Goal: Transaction & Acquisition: Purchase product/service

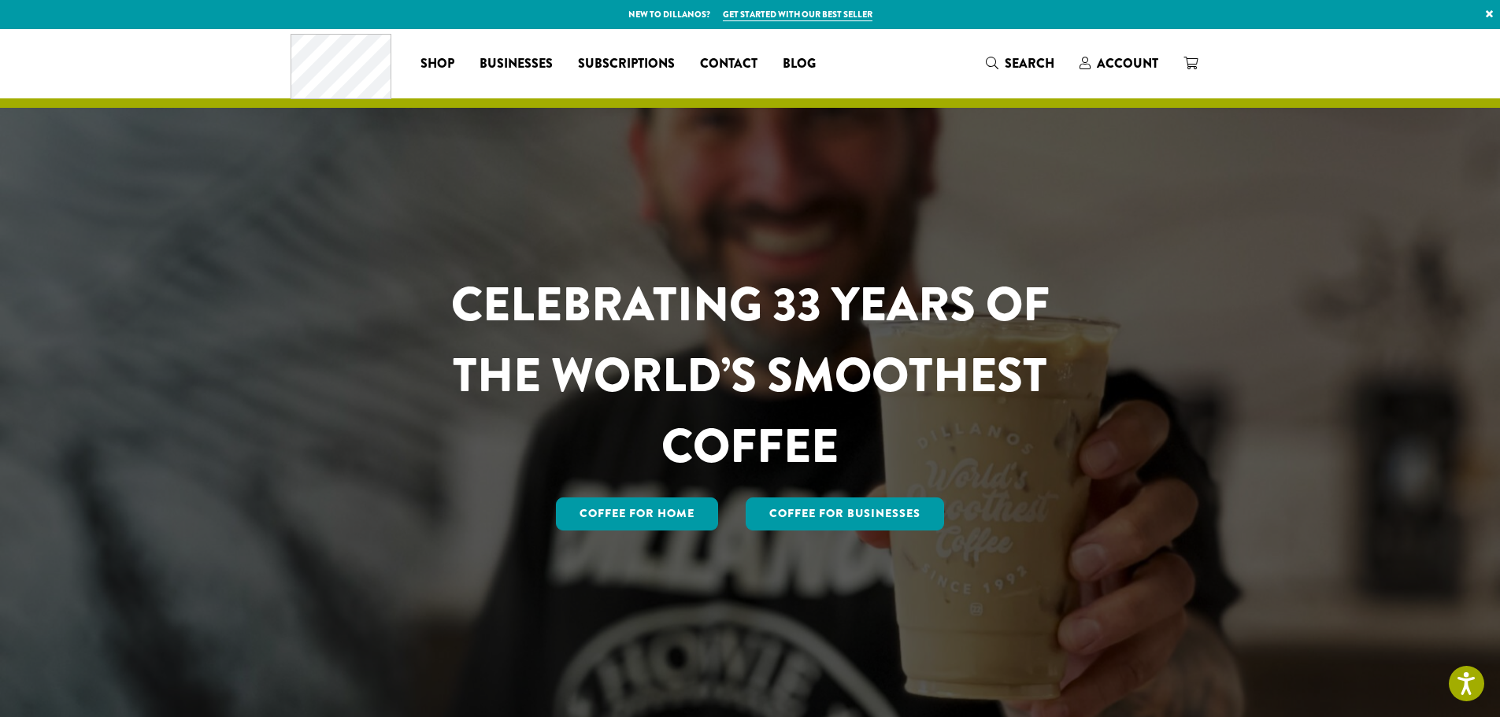
drag, startPoint x: 1328, startPoint y: 455, endPoint x: 1347, endPoint y: 179, distance: 277.0
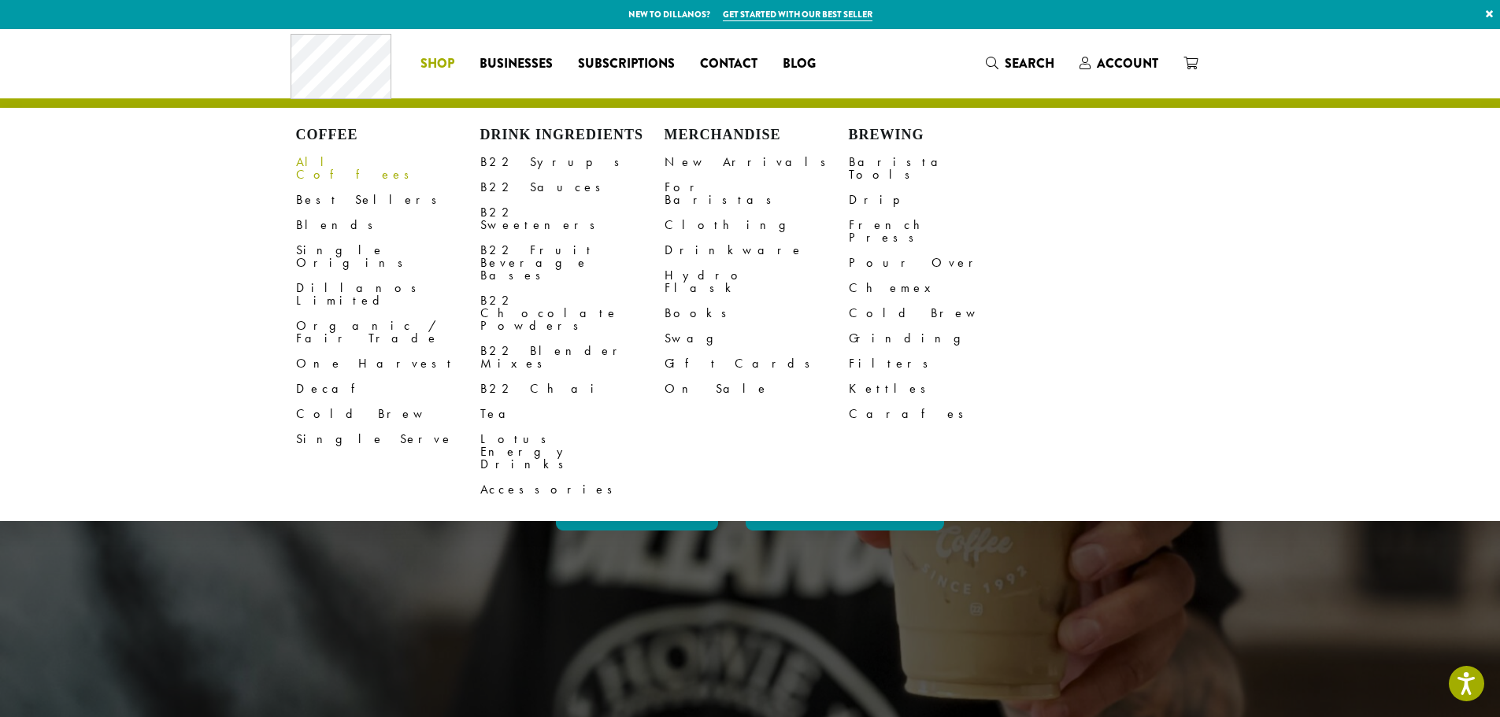
click at [328, 169] on link "All Coffees" at bounding box center [388, 169] width 184 height 38
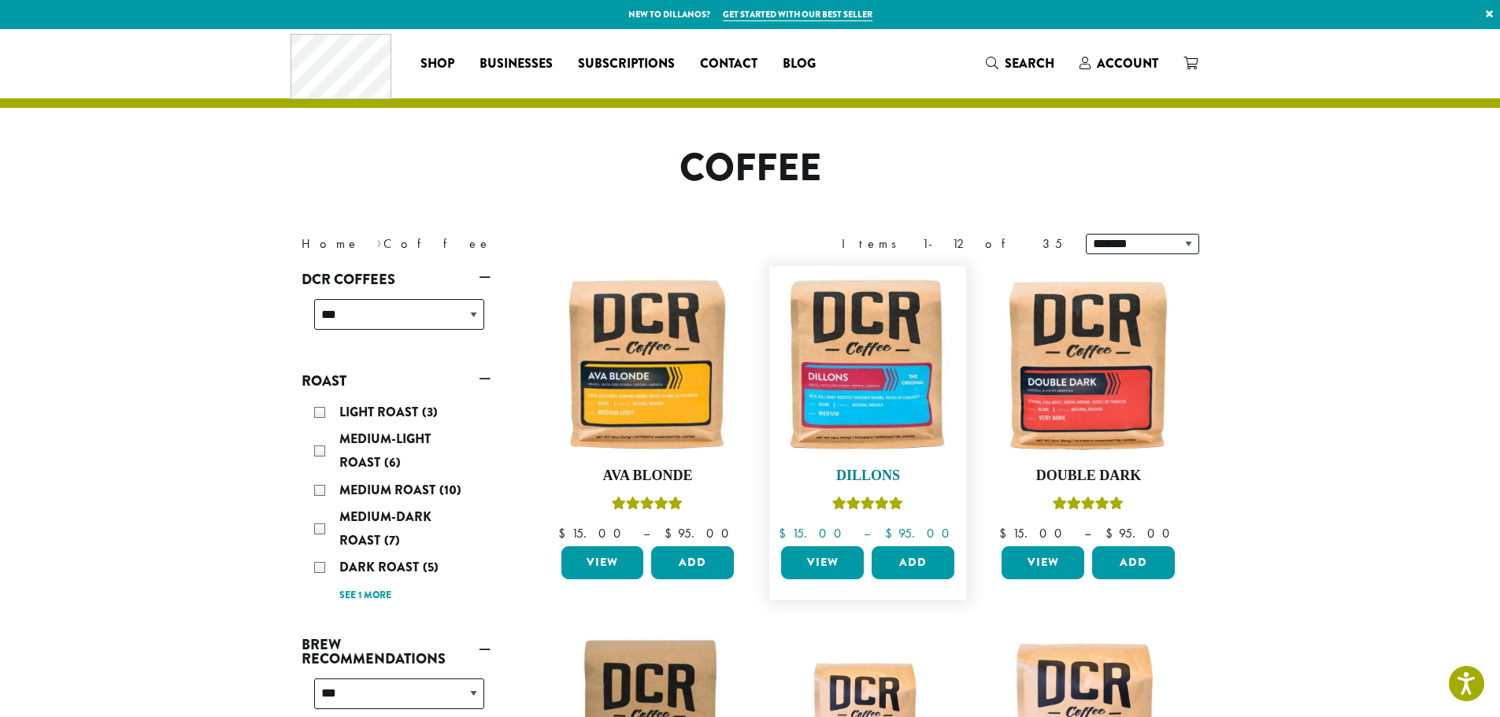
click at [869, 477] on h4 "Dillons" at bounding box center [867, 476] width 181 height 17
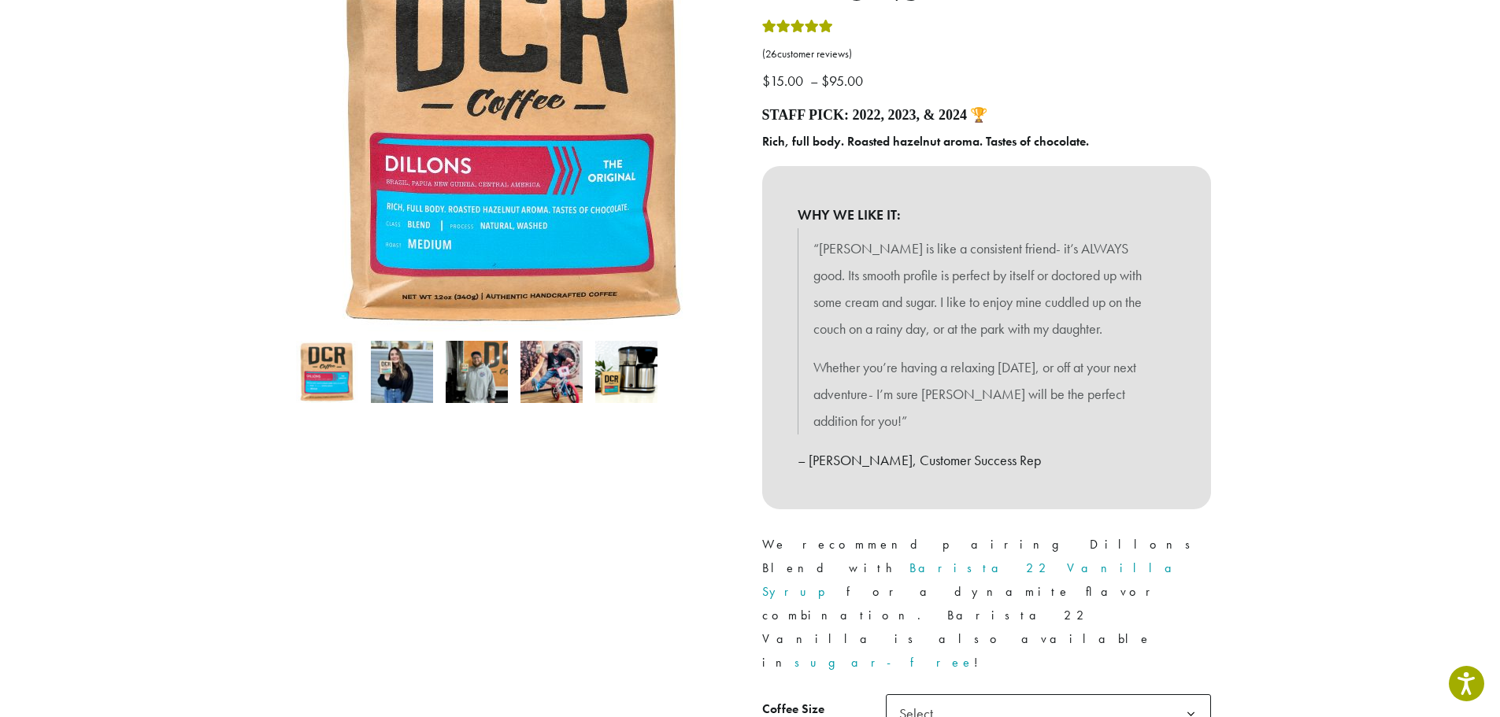
scroll to position [630, 0]
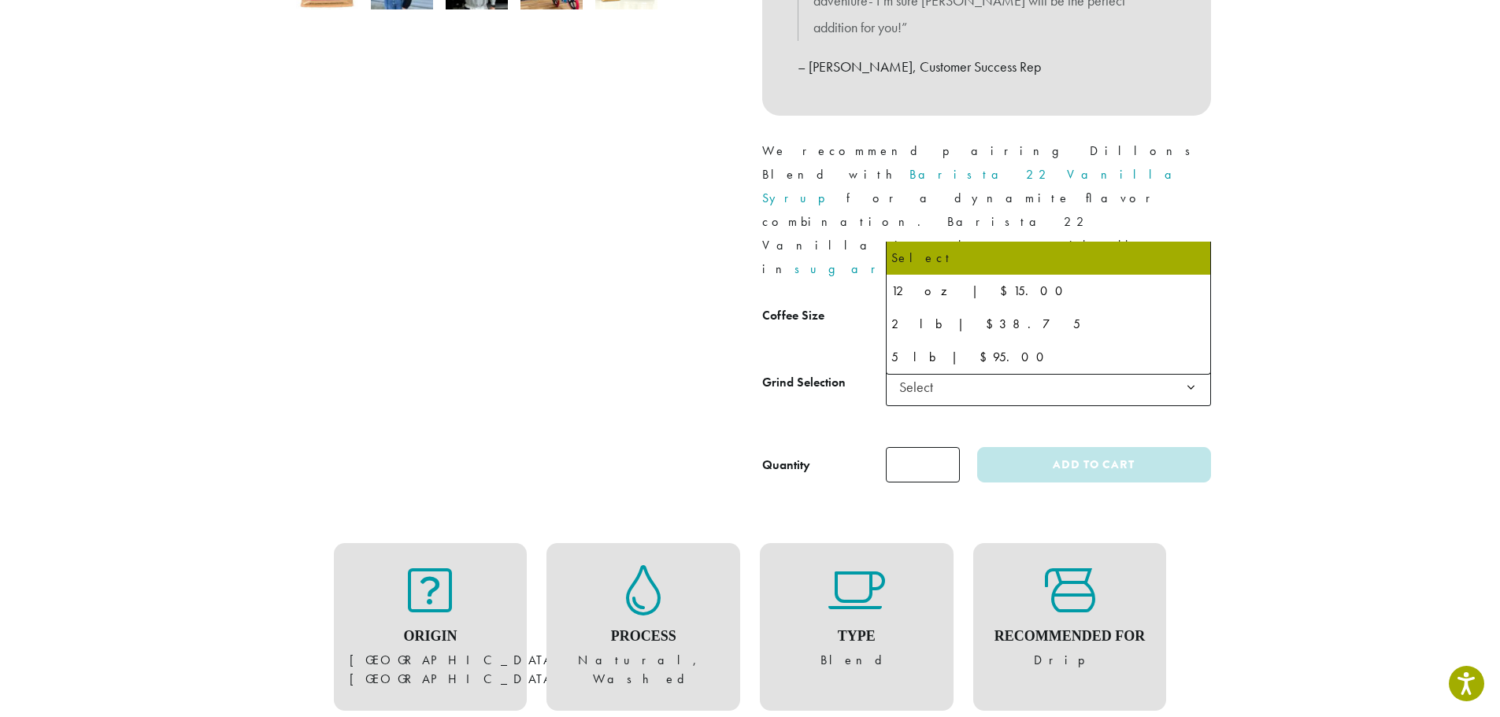
click at [1019, 301] on span "Select" at bounding box center [1048, 320] width 325 height 39
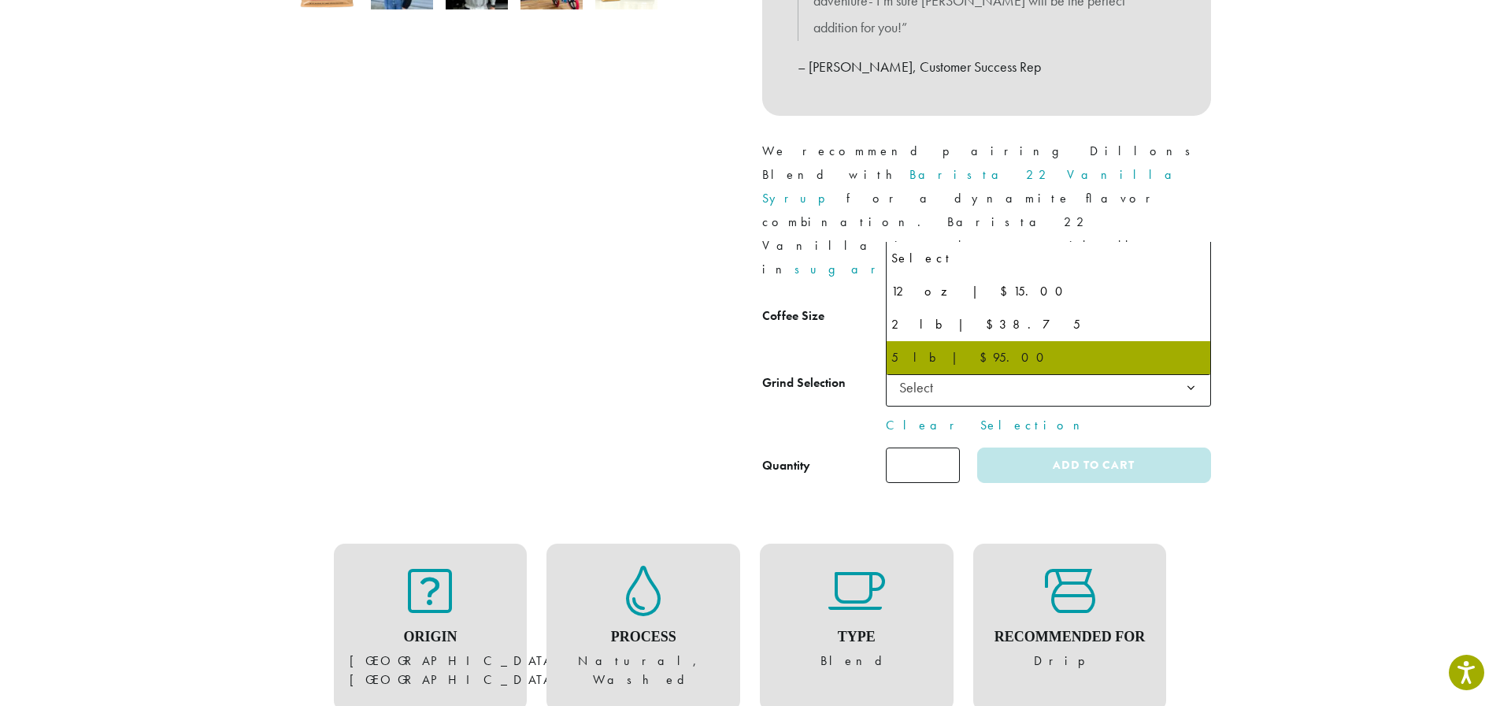
click at [1039, 301] on span "5 lb | $95.00" at bounding box center [1048, 320] width 325 height 39
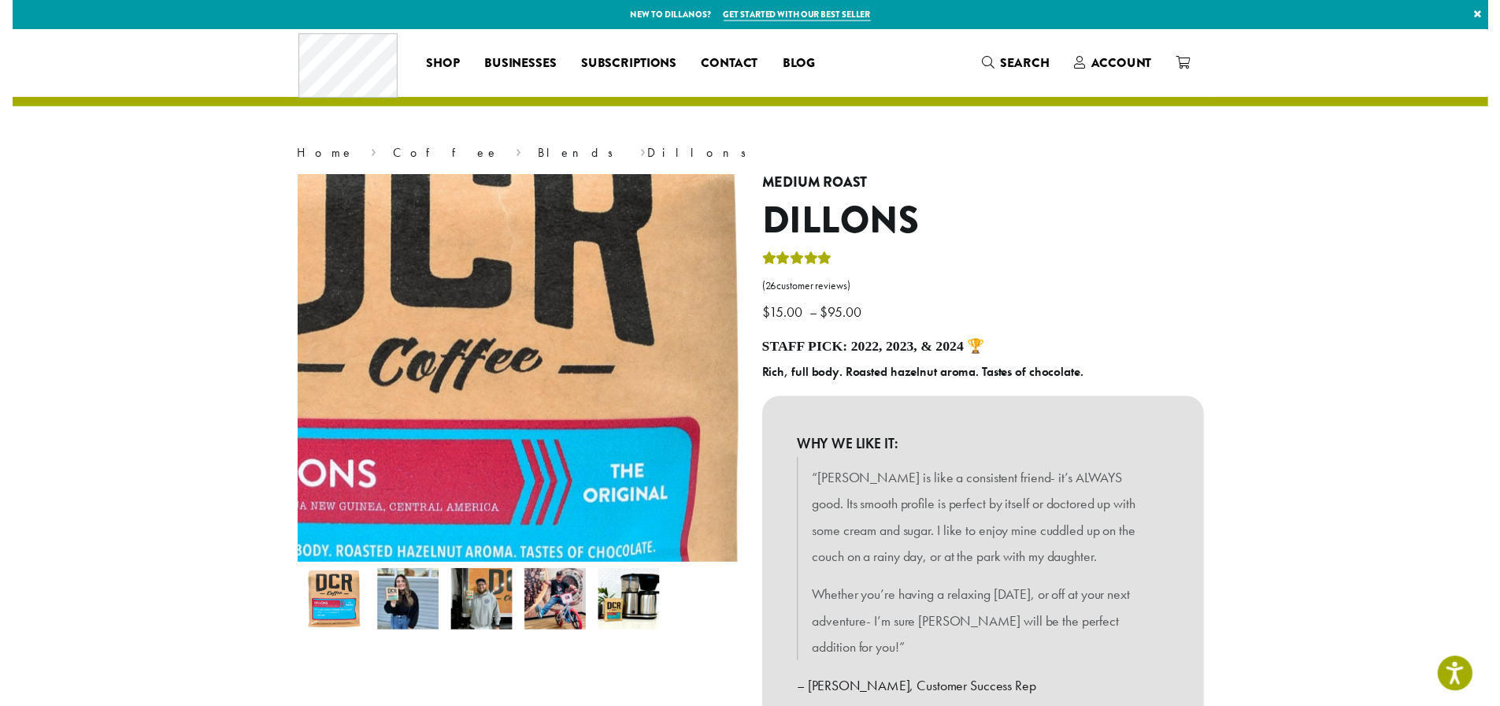
scroll to position [551, 0]
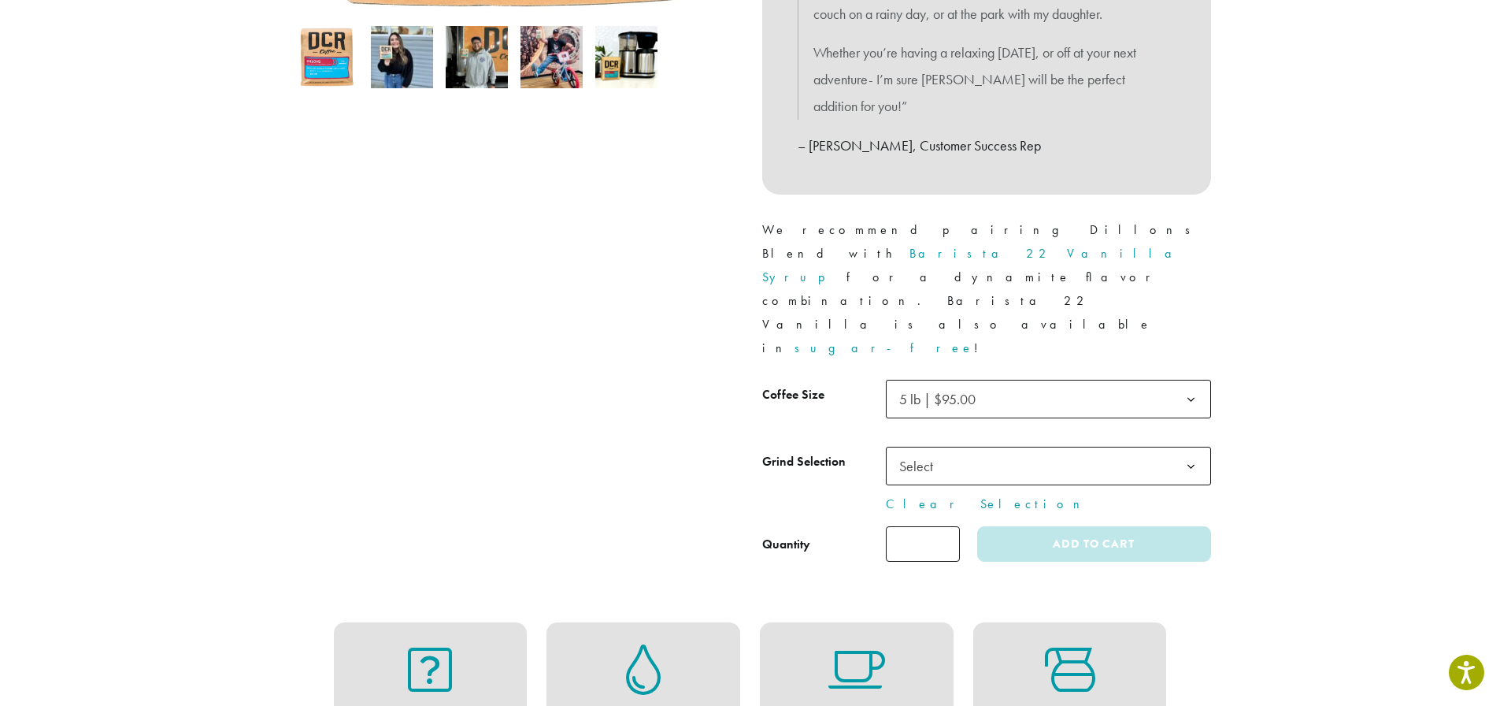
click at [976, 390] on span "5 lb | $95.00" at bounding box center [937, 399] width 76 height 18
click at [942, 450] on span "Select" at bounding box center [921, 465] width 56 height 31
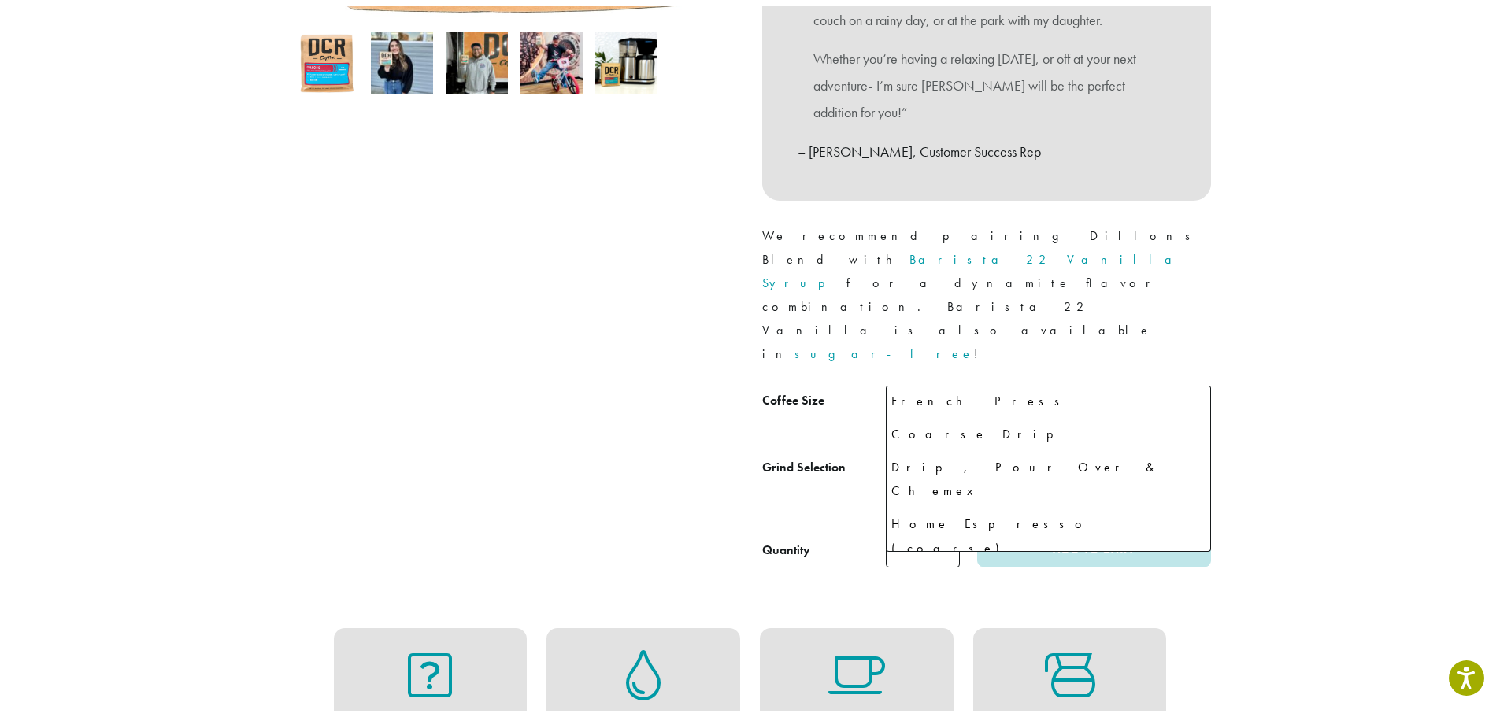
scroll to position [0, 0]
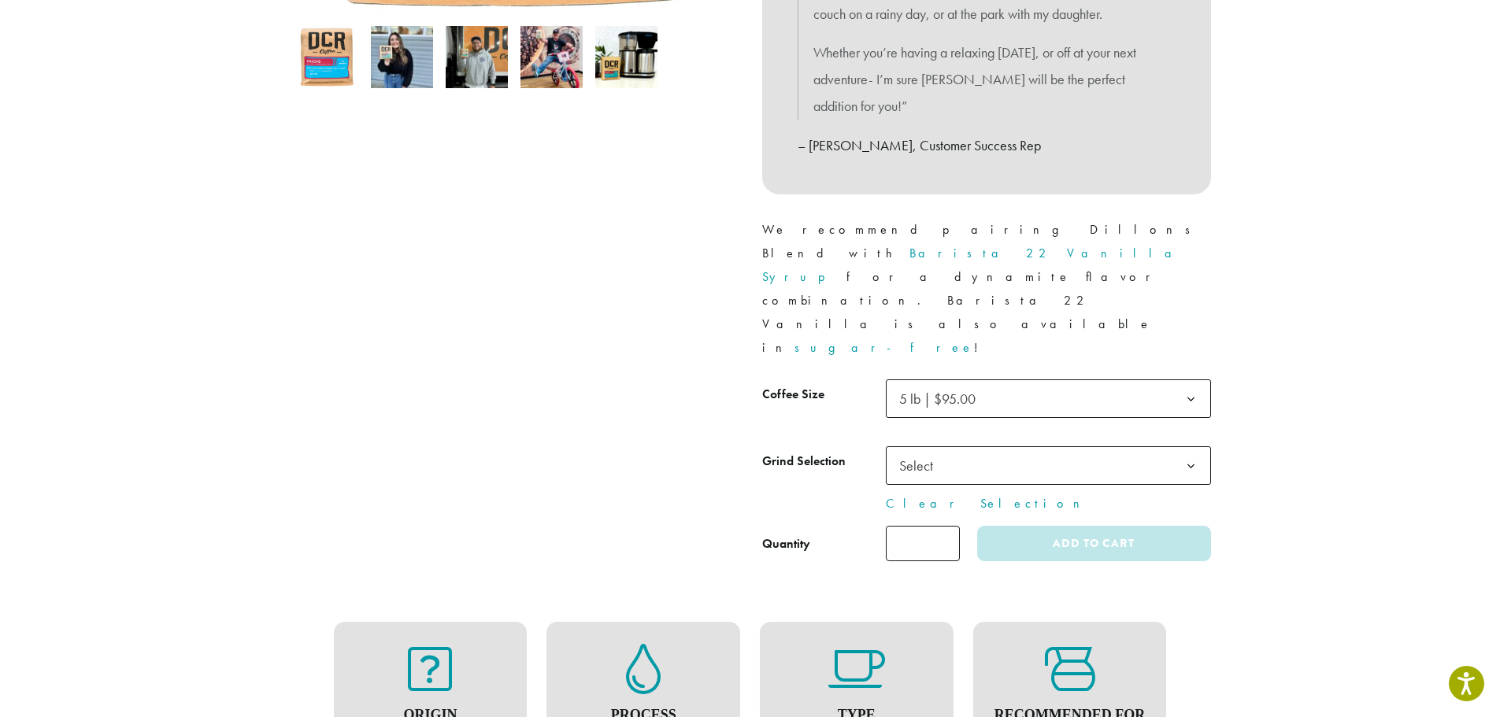
click at [998, 380] on tbody "**********" at bounding box center [986, 447] width 449 height 134
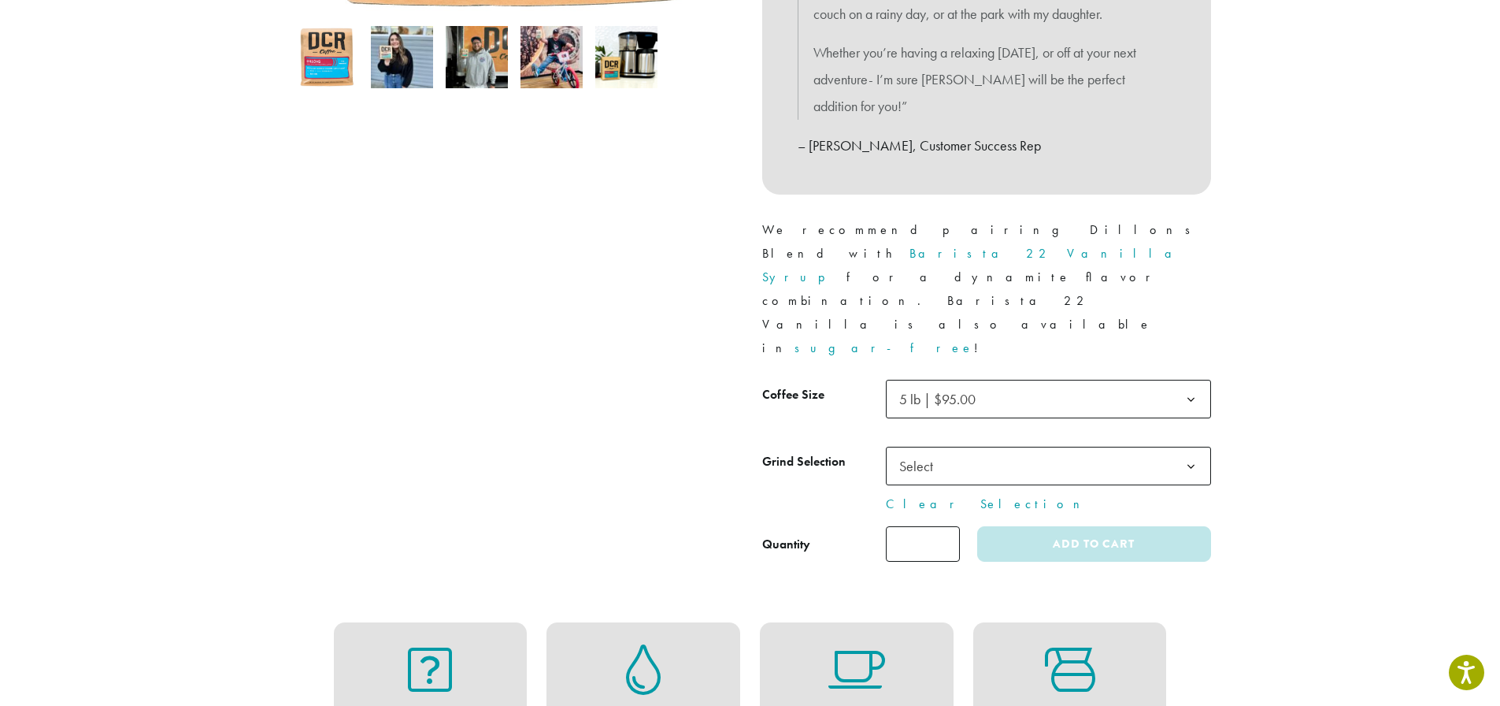
click at [1000, 380] on span "5 lb | $95.00" at bounding box center [1048, 399] width 325 height 39
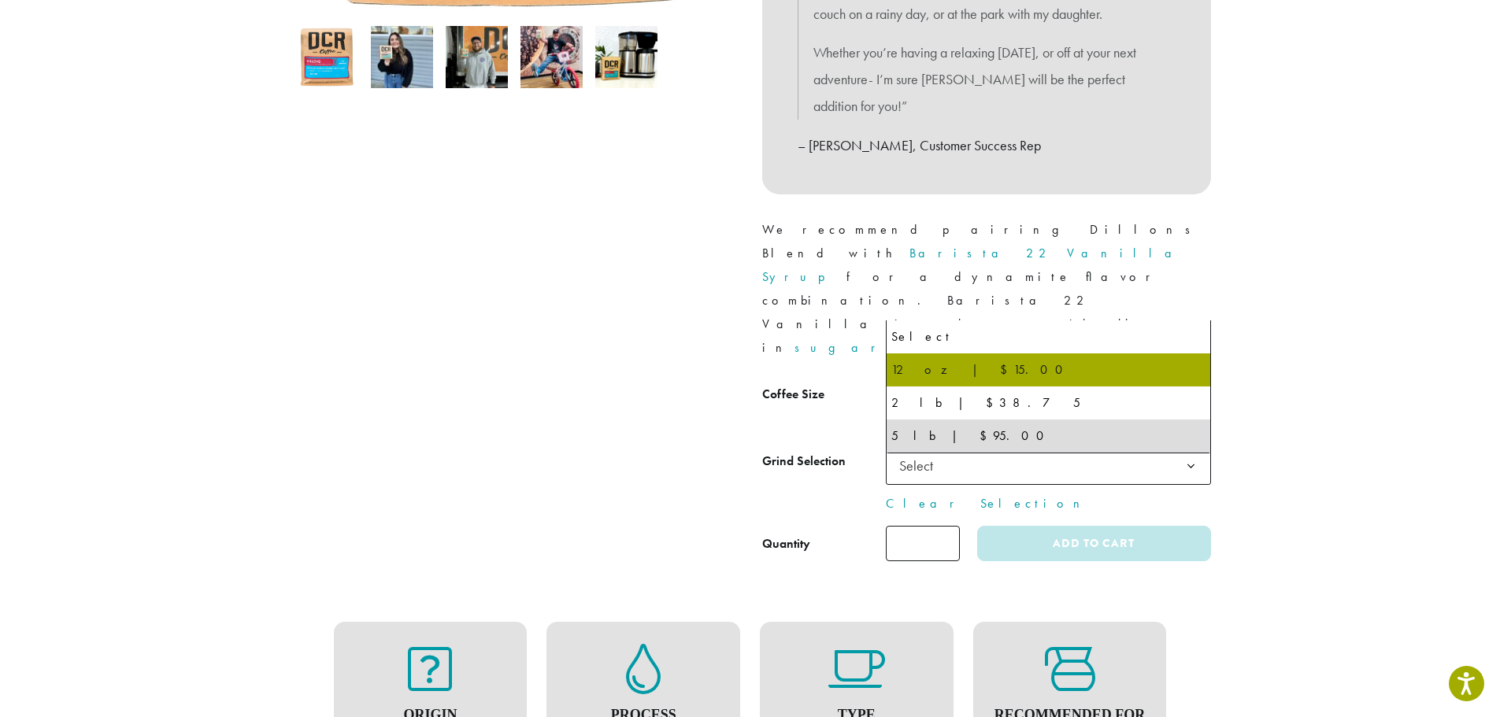
select select "*********"
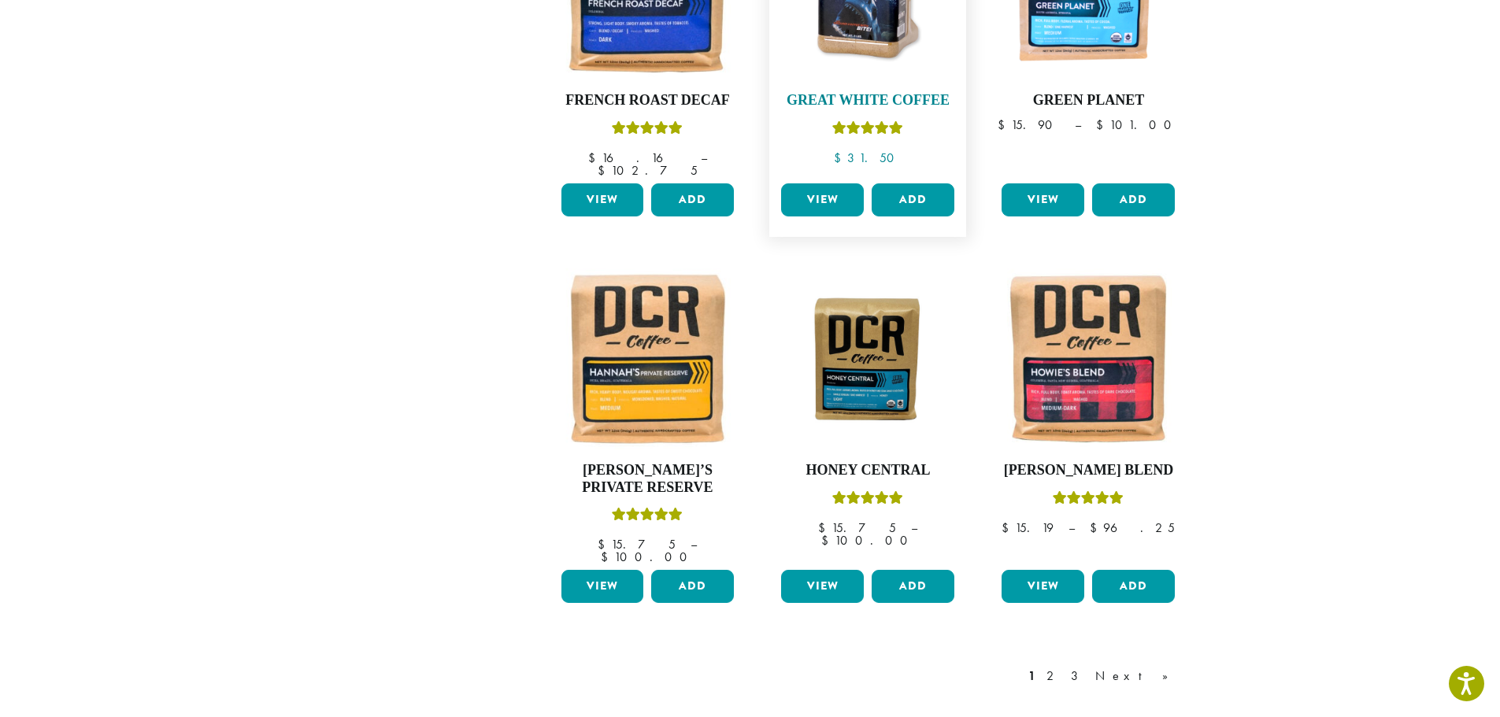
scroll to position [1260, 0]
